Goal: Task Accomplishment & Management: Use online tool/utility

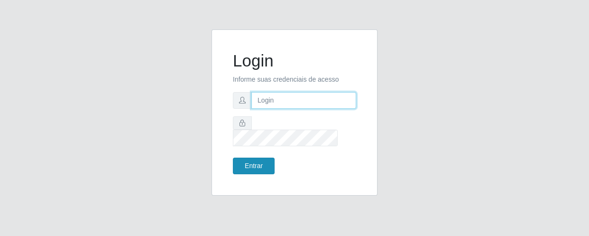
type input "[EMAIL_ADDRESS][DOMAIN_NAME]"
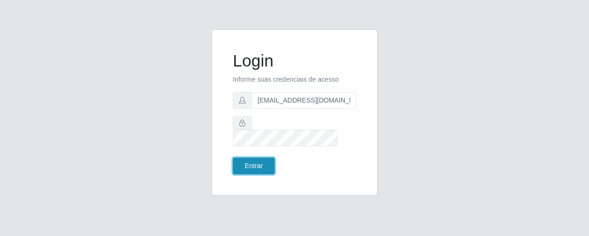
click at [248, 157] on button "Entrar" at bounding box center [254, 165] width 42 height 17
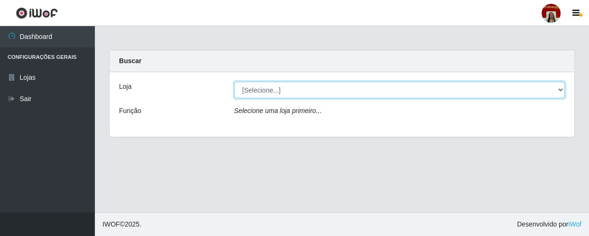
click at [559, 90] on select "[Selecione...] Mar Vermelho - Loja 04" at bounding box center [399, 90] width 331 height 17
select select "251"
click at [234, 82] on select "[Selecione...] Mar Vermelho - Loja 04" at bounding box center [399, 90] width 331 height 17
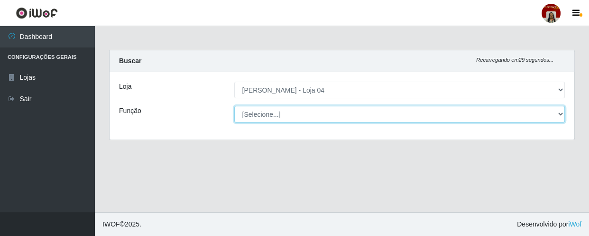
click at [563, 113] on select "[Selecione...] ASG ASG + ASG ++ Auxiliar de Depósito Auxiliar de Depósito + Aux…" at bounding box center [399, 114] width 331 height 17
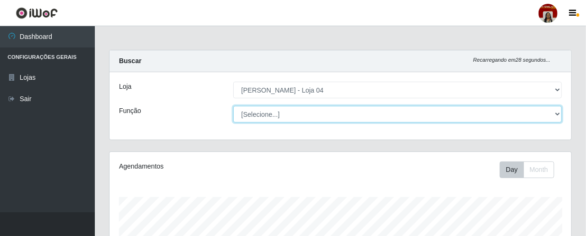
scroll to position [197, 462]
select select "22"
click at [233, 106] on select "[Selecione...] ASG ASG + ASG ++ Auxiliar de Depósito Auxiliar de Depósito + Aux…" at bounding box center [397, 114] width 328 height 17
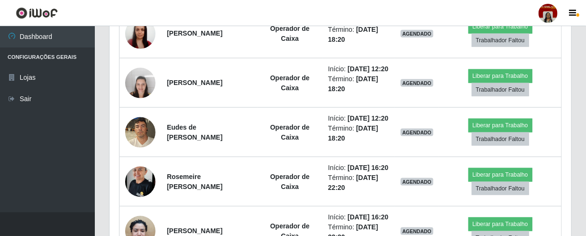
scroll to position [517, 0]
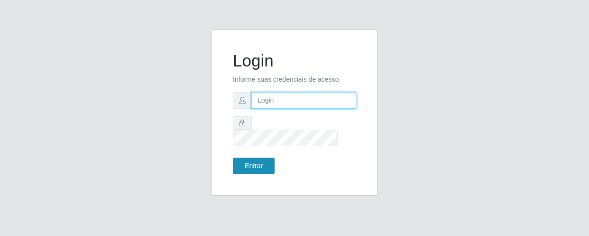
type input "[EMAIL_ADDRESS][DOMAIN_NAME]"
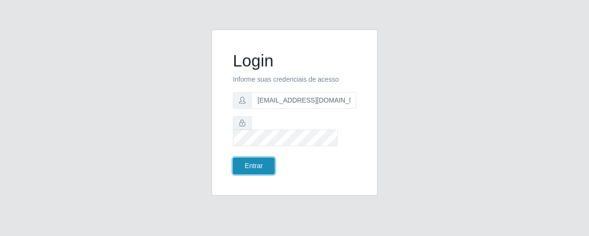
click at [250, 157] on button "Entrar" at bounding box center [254, 165] width 42 height 17
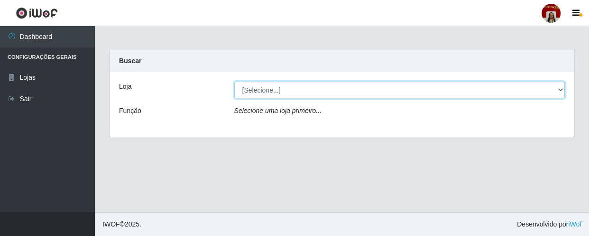
click at [557, 86] on select "[Selecione...] Mar Vermelho - Loja 04" at bounding box center [399, 90] width 331 height 17
select select "251"
click at [234, 82] on select "[Selecione...] Mar Vermelho - Loja 04" at bounding box center [399, 90] width 331 height 17
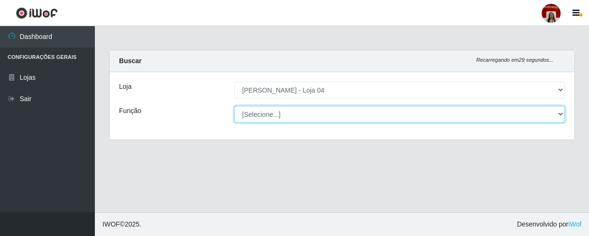
click at [560, 112] on select "[Selecione...] ASG ASG + ASG ++ Auxiliar de Depósito Auxiliar de Depósito + Aux…" at bounding box center [399, 114] width 331 height 17
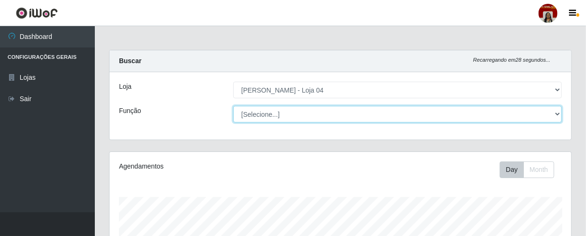
scroll to position [197, 462]
click at [233, 106] on select "[Selecione...] ASG ASG + ASG ++ Auxiliar de Depósito Auxiliar de Depósito + Aux…" at bounding box center [397, 114] width 328 height 17
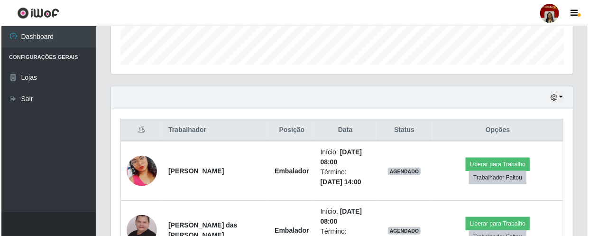
scroll to position [301, 0]
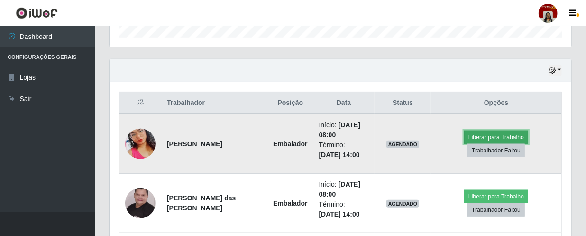
click at [498, 136] on button "Liberar para Trabalho" at bounding box center [496, 136] width 64 height 13
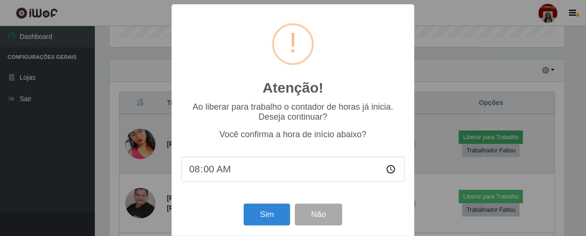
scroll to position [197, 457]
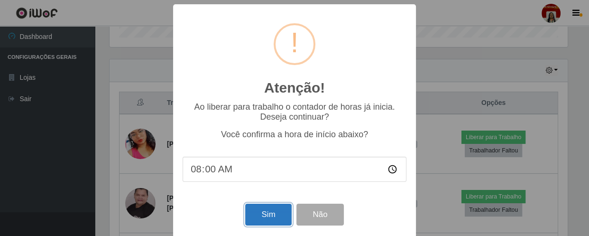
click at [269, 213] on button "Sim" at bounding box center [268, 214] width 46 height 22
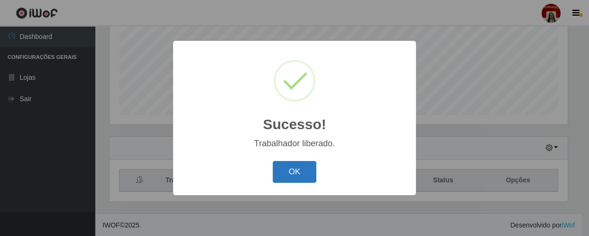
click at [289, 171] on button "OK" at bounding box center [295, 172] width 44 height 22
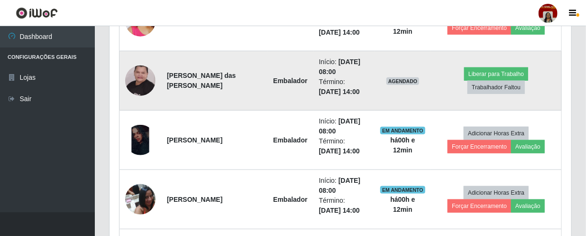
scroll to position [440, 0]
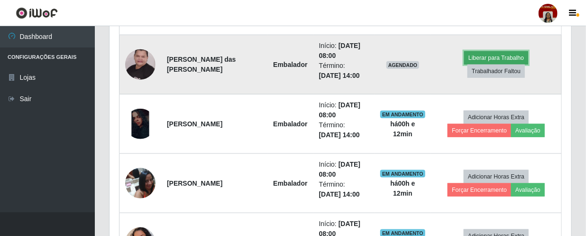
click at [482, 57] on button "Liberar para Trabalho" at bounding box center [496, 57] width 64 height 13
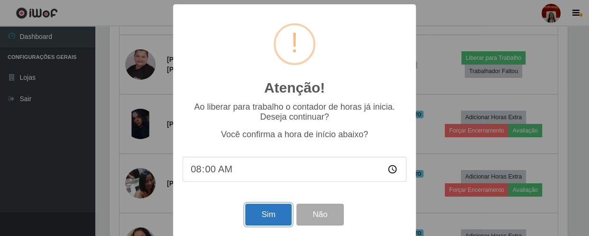
click at [270, 209] on button "Sim" at bounding box center [268, 214] width 46 height 22
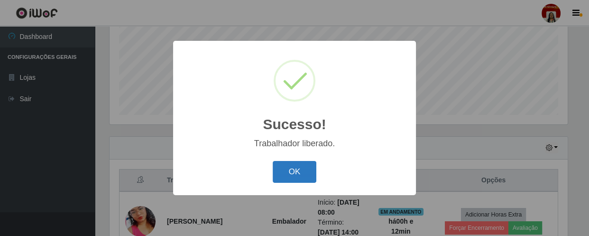
click at [290, 172] on button "OK" at bounding box center [295, 172] width 44 height 22
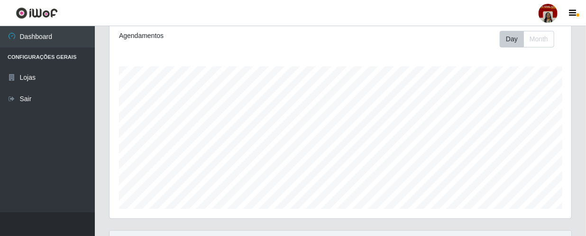
scroll to position [52, 0]
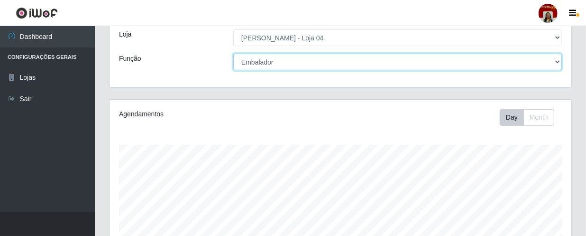
click at [556, 65] on select "[Selecione...] ASG ASG + ASG ++ Auxiliar de Depósito Auxiliar de Depósito + Aux…" at bounding box center [397, 62] width 328 height 17
click at [233, 54] on select "[Selecione...] ASG ASG + ASG ++ Auxiliar de Depósito Auxiliar de Depósito + Aux…" at bounding box center [397, 62] width 328 height 17
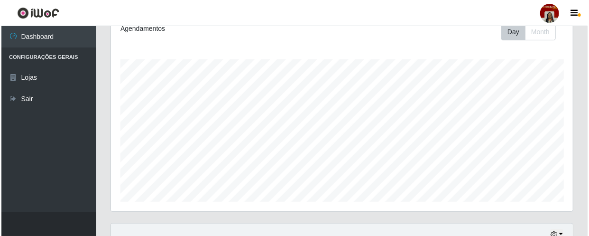
scroll to position [267, 0]
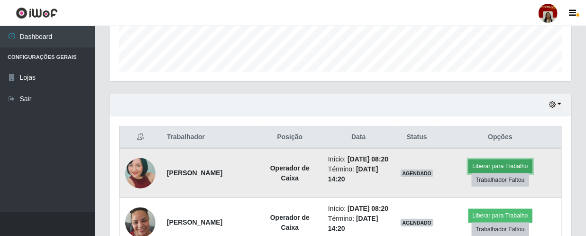
click at [481, 168] on button "Liberar para Trabalho" at bounding box center [500, 165] width 64 height 13
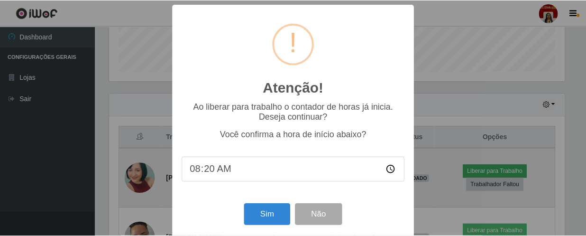
scroll to position [197, 457]
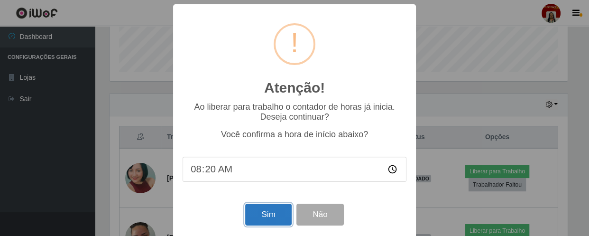
click at [281, 212] on button "Sim" at bounding box center [268, 214] width 46 height 22
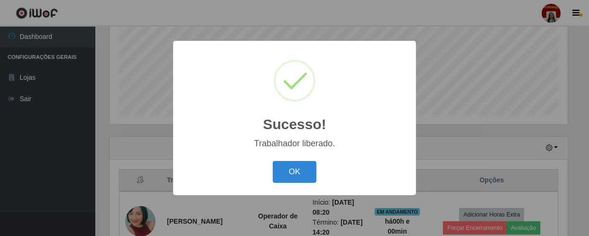
click at [267, 170] on div "OK Cancel" at bounding box center [294, 171] width 224 height 27
click at [288, 171] on button "OK" at bounding box center [295, 172] width 44 height 22
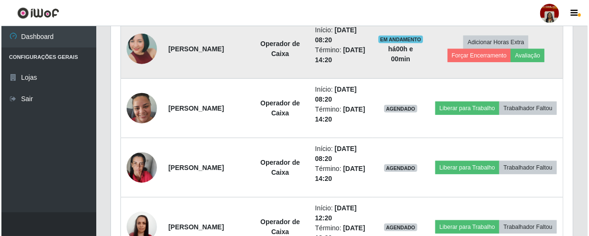
scroll to position [397, 0]
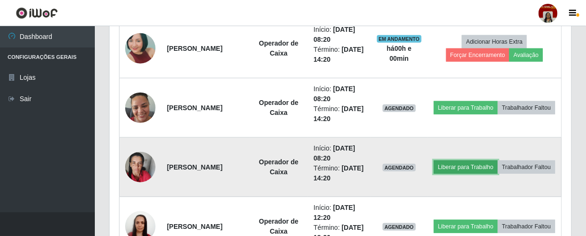
click at [478, 160] on button "Liberar para Trabalho" at bounding box center [466, 166] width 64 height 13
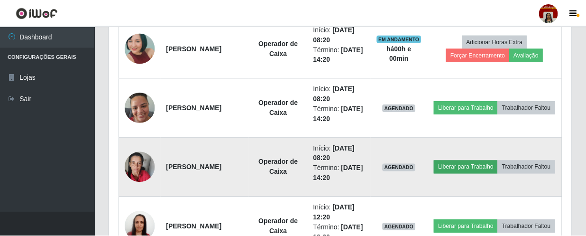
scroll to position [197, 457]
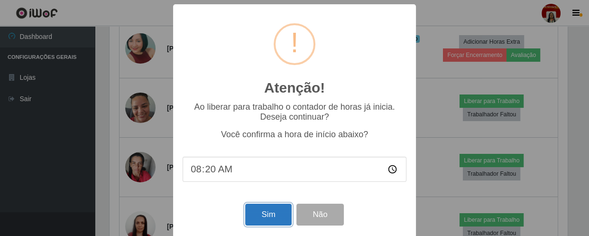
click at [275, 211] on button "Sim" at bounding box center [268, 214] width 46 height 22
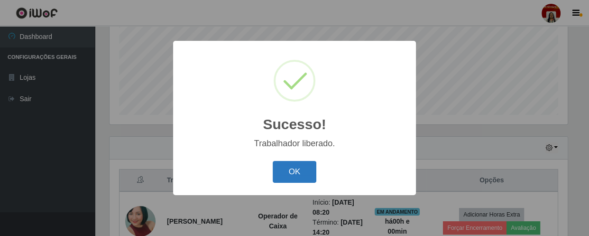
click at [300, 163] on button "OK" at bounding box center [295, 172] width 44 height 22
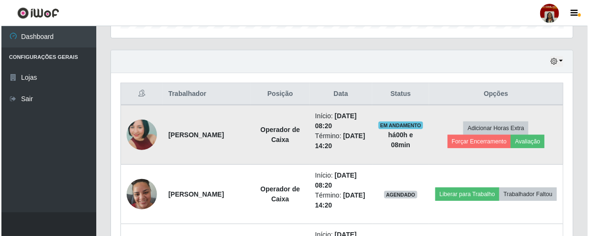
scroll to position [354, 0]
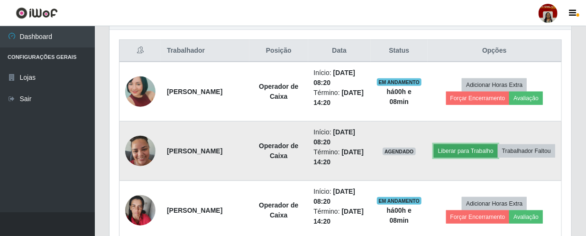
click at [474, 144] on button "Liberar para Trabalho" at bounding box center [466, 150] width 64 height 13
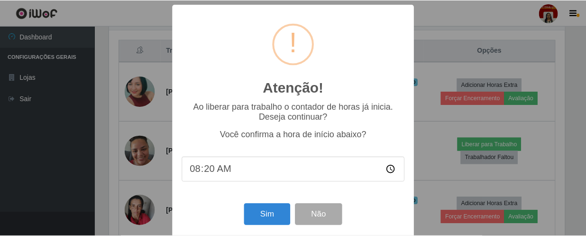
scroll to position [197, 457]
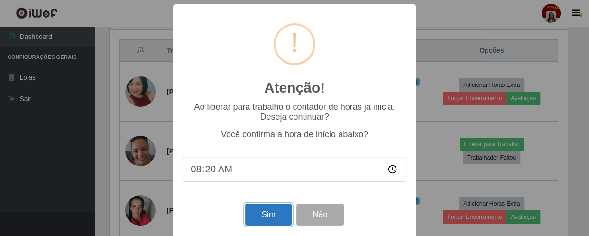
click at [274, 216] on button "Sim" at bounding box center [268, 214] width 46 height 22
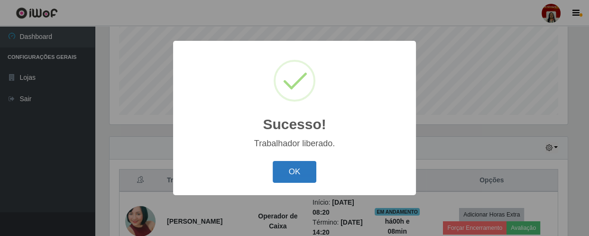
click at [302, 169] on button "OK" at bounding box center [295, 172] width 44 height 22
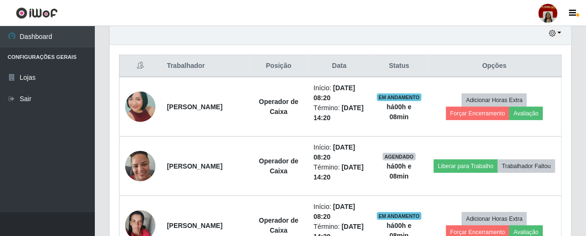
scroll to position [354, 0]
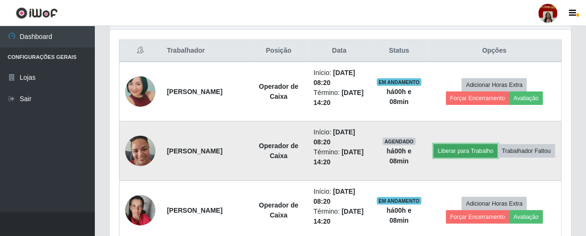
click at [486, 144] on button "Liberar para Trabalho" at bounding box center [466, 150] width 64 height 13
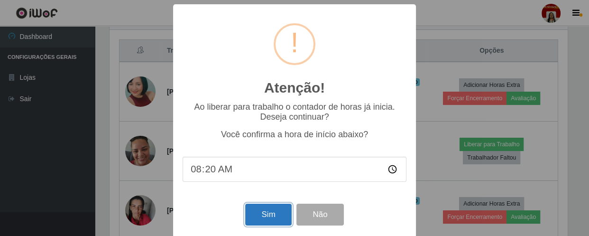
click at [266, 221] on button "Sim" at bounding box center [268, 214] width 46 height 22
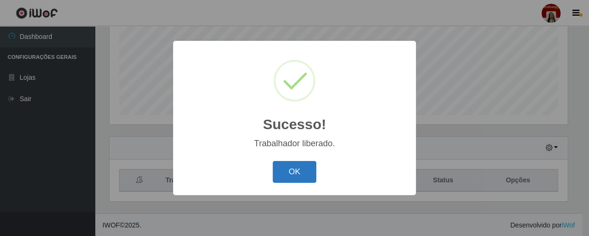
click at [313, 170] on button "OK" at bounding box center [295, 172] width 44 height 22
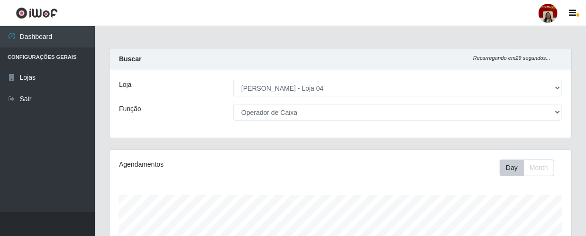
scroll to position [0, 0]
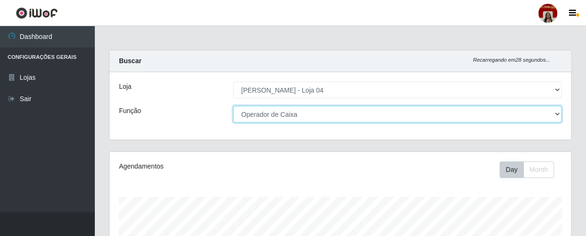
click at [288, 112] on select "[Selecione...] ASG ASG + ASG ++ Auxiliar de Depósito Auxiliar de Depósito + Aux…" at bounding box center [397, 114] width 328 height 17
select select "112"
click at [233, 106] on select "[Selecione...] ASG ASG + ASG ++ Auxiliar de Depósito Auxiliar de Depósito + Aux…" at bounding box center [397, 114] width 328 height 17
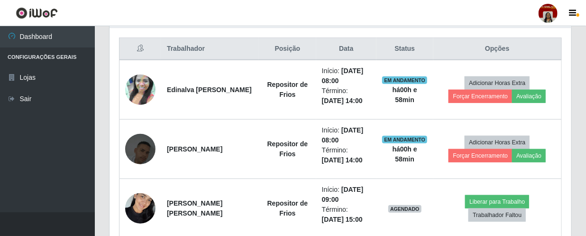
scroll to position [388, 0]
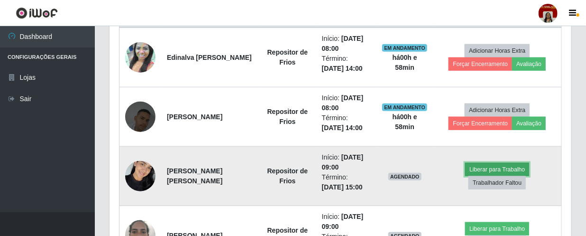
click at [480, 168] on button "Liberar para Trabalho" at bounding box center [497, 169] width 64 height 13
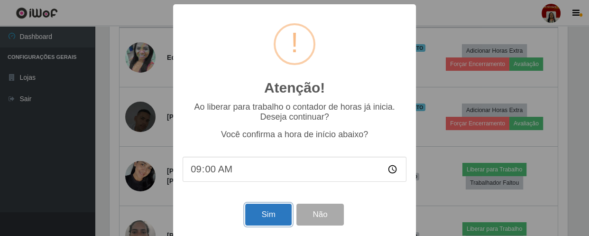
click at [274, 222] on button "Sim" at bounding box center [268, 214] width 46 height 22
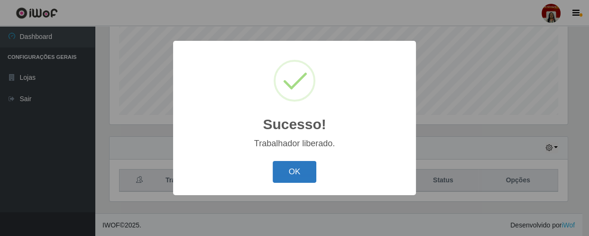
click at [292, 180] on button "OK" at bounding box center [295, 172] width 44 height 22
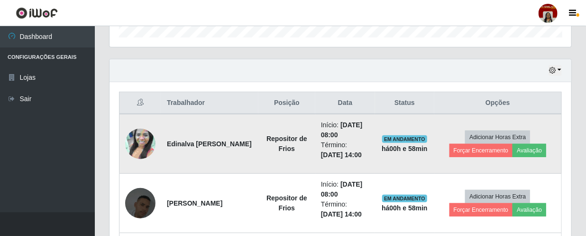
scroll to position [517, 0]
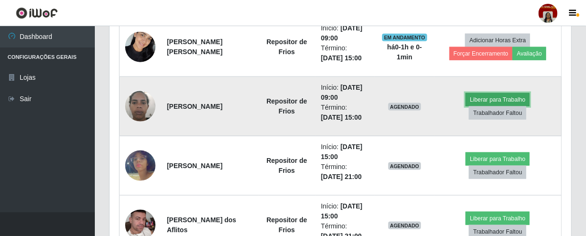
click at [498, 96] on button "Liberar para Trabalho" at bounding box center [497, 99] width 64 height 13
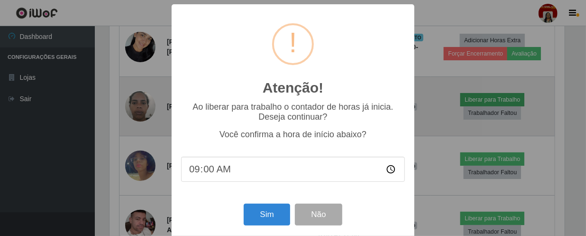
scroll to position [197, 457]
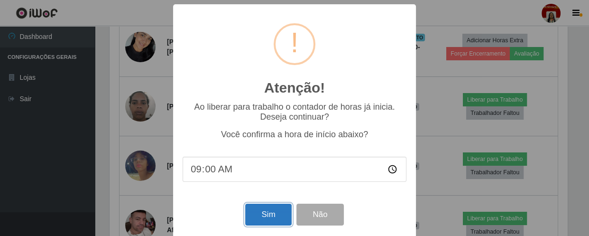
click at [262, 215] on button "Sim" at bounding box center [268, 214] width 46 height 22
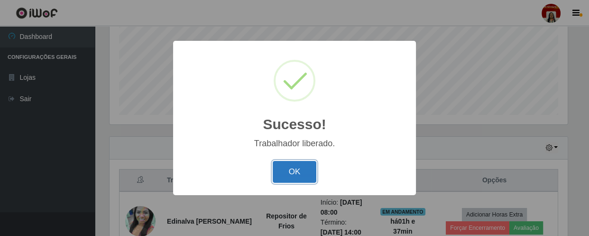
click at [297, 169] on button "OK" at bounding box center [295, 172] width 44 height 22
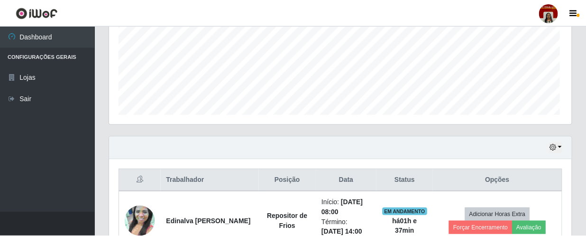
scroll to position [197, 462]
